Goal: Transaction & Acquisition: Purchase product/service

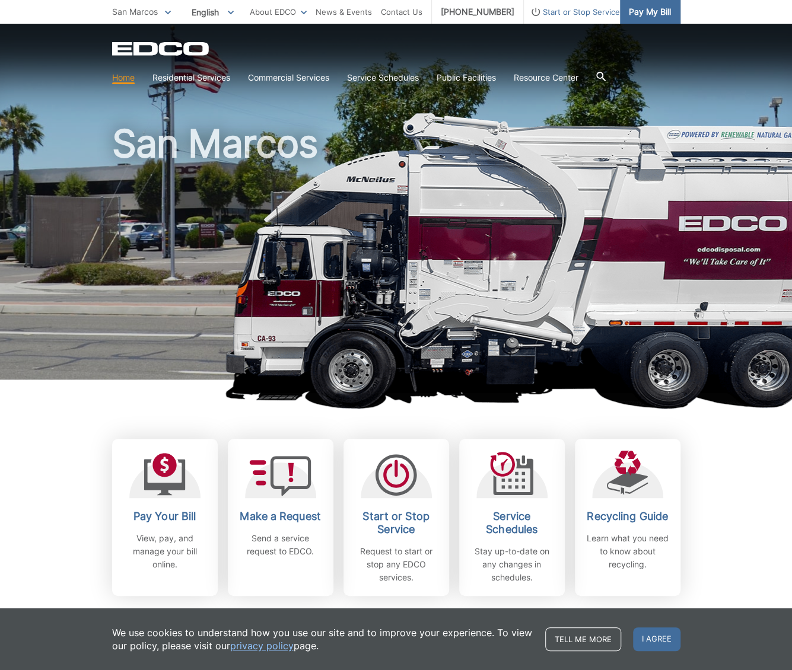
click at [646, 11] on span "Pay My Bill" at bounding box center [649, 11] width 42 height 13
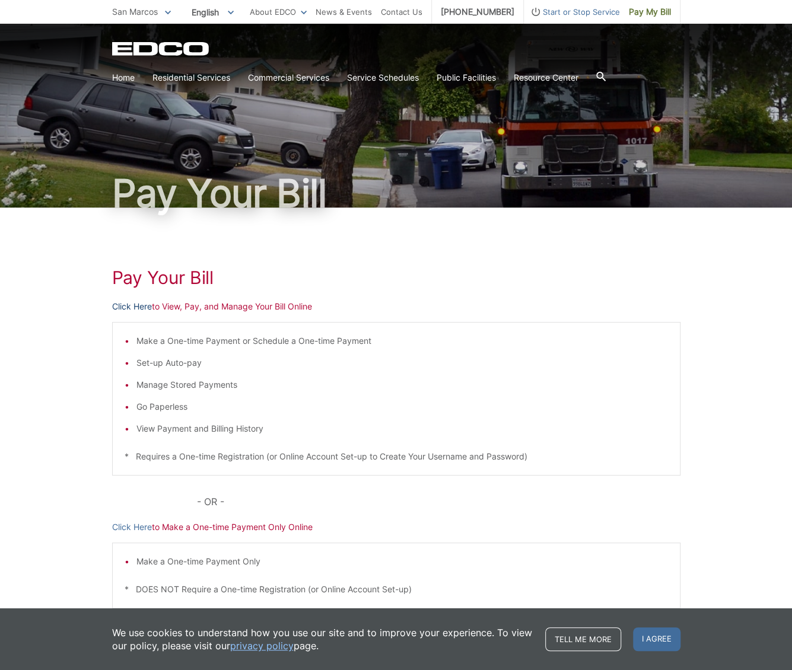
click at [134, 306] on link "Click Here" at bounding box center [132, 306] width 40 height 13
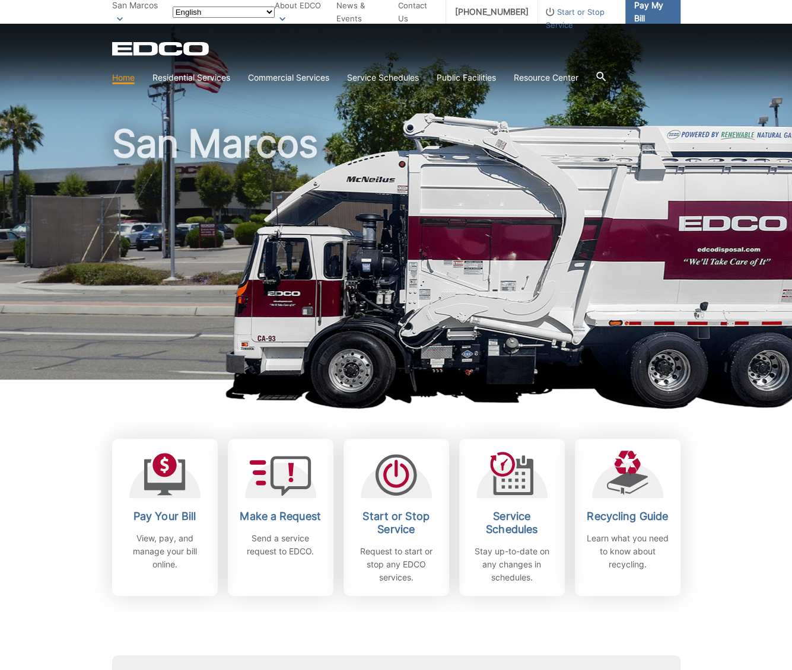
click at [642, 5] on span "Pay My Bill" at bounding box center [652, 12] width 37 height 26
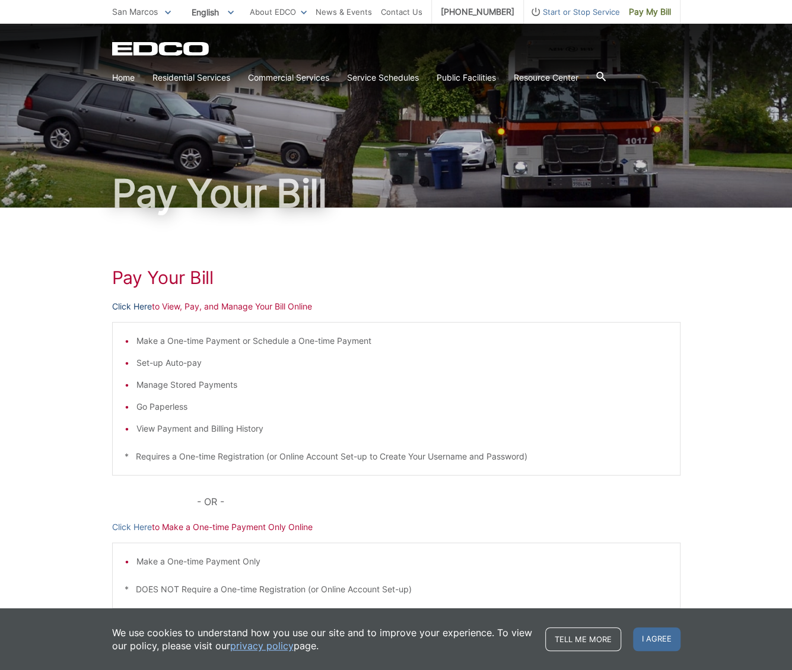
click at [127, 304] on link "Click Here" at bounding box center [132, 306] width 40 height 13
